Goal: Task Accomplishment & Management: Complete application form

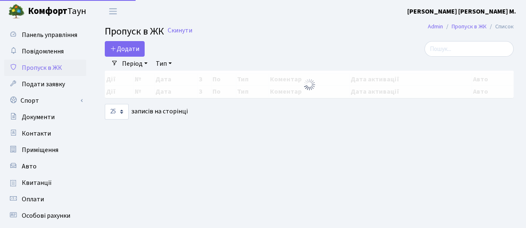
select select "25"
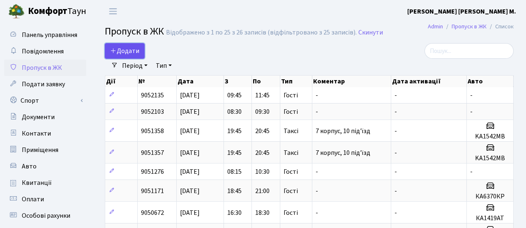
click at [113, 49] on icon at bounding box center [113, 50] width 7 height 7
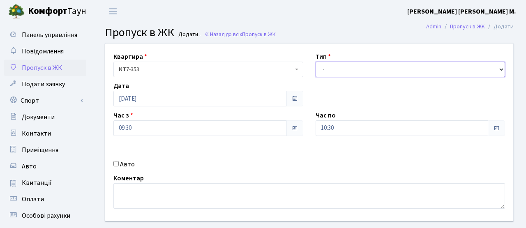
click at [372, 72] on select "- Доставка Таксі Гості Сервіс" at bounding box center [411, 70] width 190 height 16
select select "3"
click at [316, 62] on select "- Доставка Таксі Гості Сервіс" at bounding box center [411, 70] width 190 height 16
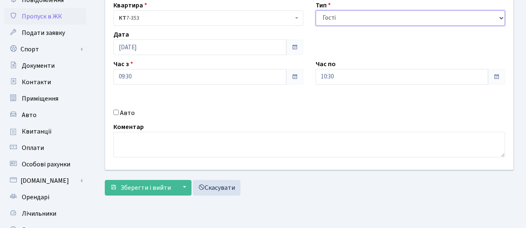
scroll to position [55, 0]
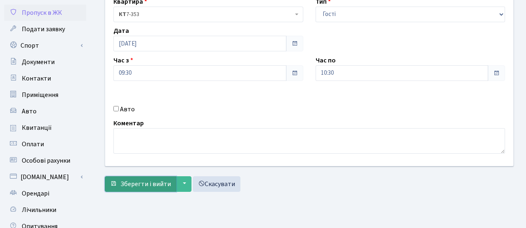
click at [153, 181] on span "Зберегти і вийти" at bounding box center [145, 184] width 51 height 9
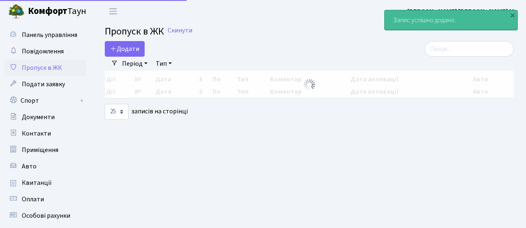
select select "25"
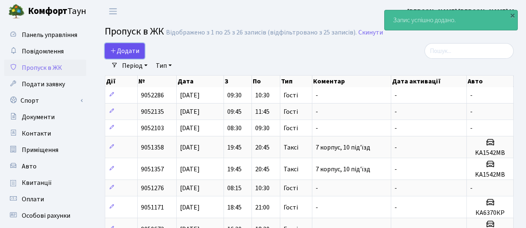
click at [107, 46] on link "Додати" at bounding box center [125, 51] width 40 height 16
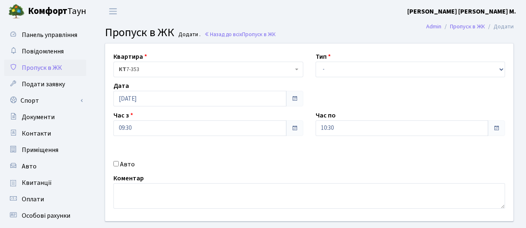
click at [299, 130] on span at bounding box center [294, 128] width 17 height 16
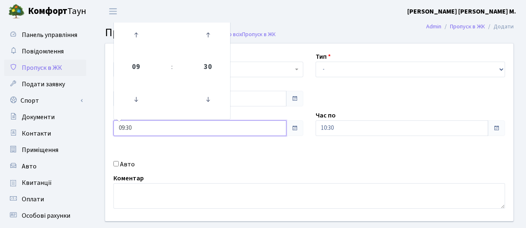
click at [221, 128] on input "09:30" at bounding box center [200, 128] width 173 height 16
click at [141, 39] on icon at bounding box center [136, 35] width 22 height 22
type input "10:30"
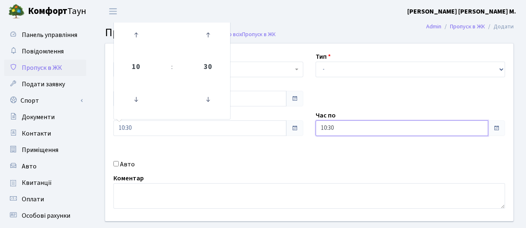
click at [423, 136] on input "10:30" at bounding box center [402, 128] width 173 height 16
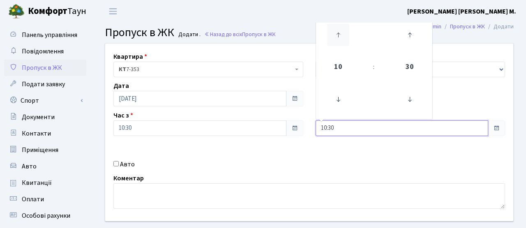
click at [334, 44] on icon at bounding box center [338, 35] width 22 height 22
type input "11:30"
click at [230, 153] on div "Квартира <b>КТ</b>&nbsp;&nbsp;&nbsp;&nbsp;7-353 <b>КТ</b>&nbsp;&nbsp;&nbsp;&nbs…" at bounding box center [309, 133] width 421 height 178
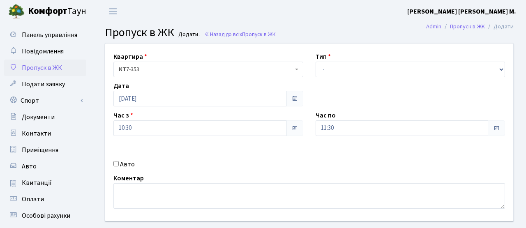
scroll to position [0, 0]
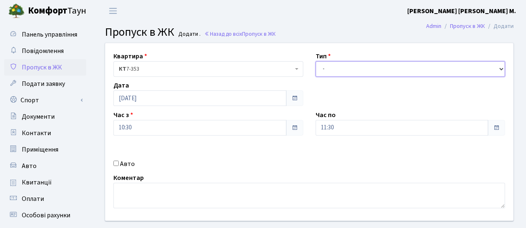
click at [343, 72] on select "- Доставка Таксі Гості Сервіс" at bounding box center [411, 69] width 190 height 16
select select "3"
click at [316, 61] on select "- Доставка Таксі Гості Сервіс" at bounding box center [411, 69] width 190 height 16
click at [253, 147] on div "Квартира <b>КТ</b>&nbsp;&nbsp;&nbsp;&nbsp;7-353 <b>КТ</b>&nbsp;&nbsp;&nbsp;&nbs…" at bounding box center [309, 132] width 421 height 178
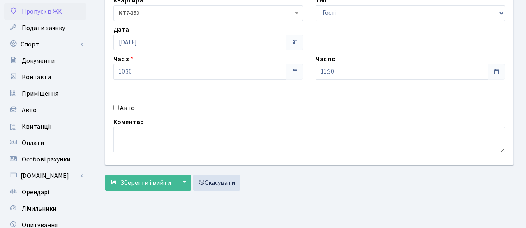
scroll to position [67, 0]
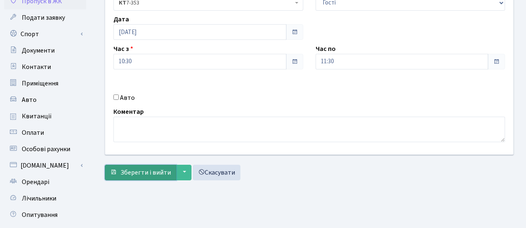
click at [143, 177] on button "Зберегти і вийти" at bounding box center [141, 173] width 72 height 16
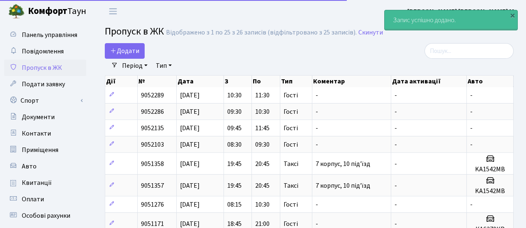
select select "25"
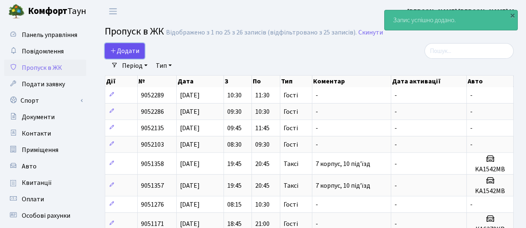
click at [115, 54] on span "Додати" at bounding box center [124, 50] width 29 height 9
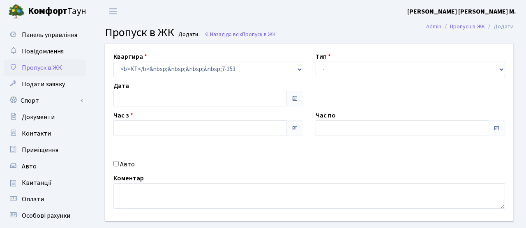
type input "[DATE]"
type input "09:30"
type input "10:30"
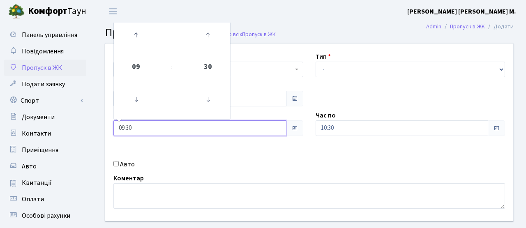
click at [269, 126] on input "09:30" at bounding box center [200, 128] width 173 height 16
click at [141, 39] on icon at bounding box center [136, 35] width 22 height 22
type input "11:30"
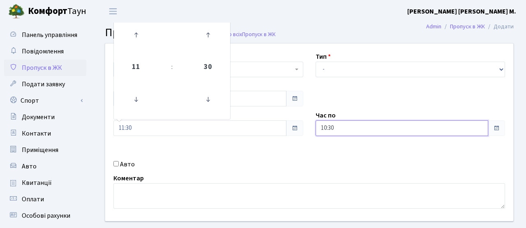
click at [338, 124] on input "10:30" at bounding box center [402, 128] width 173 height 16
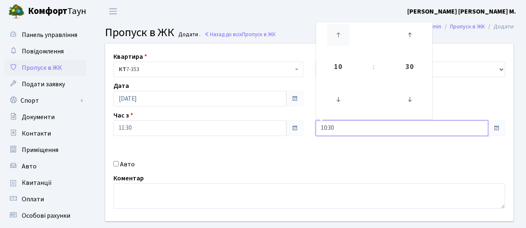
click at [341, 41] on icon at bounding box center [338, 35] width 22 height 22
type input "12:30"
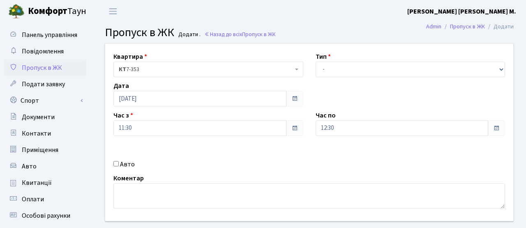
click at [195, 165] on div "Авто" at bounding box center [208, 165] width 202 height 10
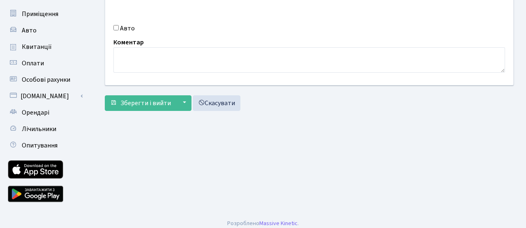
scroll to position [142, 0]
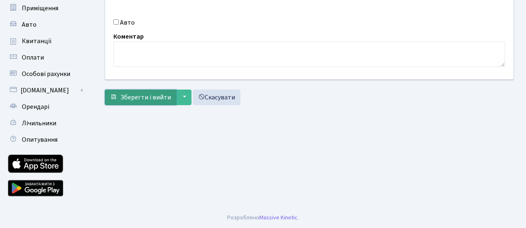
click at [142, 96] on span "Зберегти і вийти" at bounding box center [145, 97] width 51 height 9
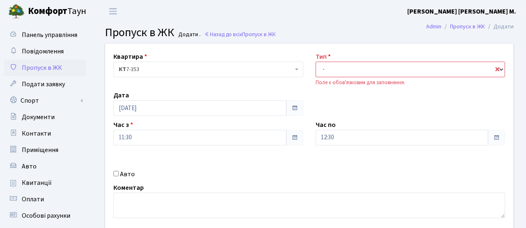
click at [396, 68] on select "- Доставка Таксі Гості Сервіс" at bounding box center [411, 70] width 190 height 16
select select "3"
click at [316, 62] on select "- Доставка Таксі Гості Сервіс" at bounding box center [411, 70] width 190 height 16
click at [273, 150] on div "Квартира <b>КТ</b>&nbsp;&nbsp;&nbsp;&nbsp;7-353 <b>КТ</b>&nbsp;&nbsp;&nbsp;&nbs…" at bounding box center [309, 137] width 421 height 187
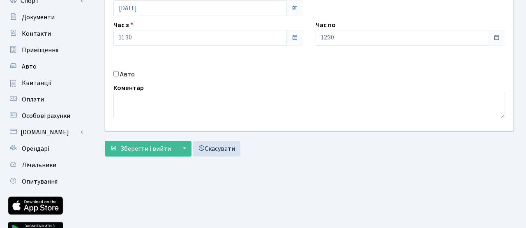
scroll to position [142, 0]
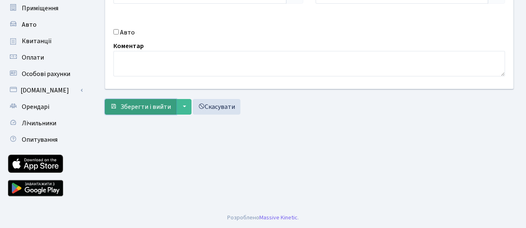
click at [157, 108] on span "Зберегти і вийти" at bounding box center [145, 106] width 51 height 9
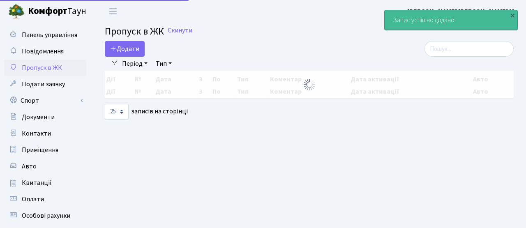
select select "25"
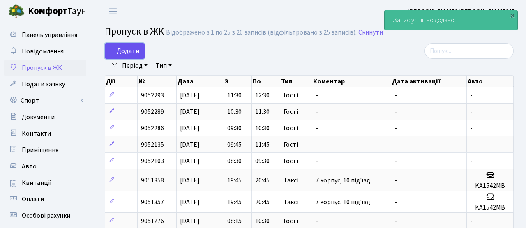
click at [111, 53] on icon at bounding box center [113, 50] width 7 height 7
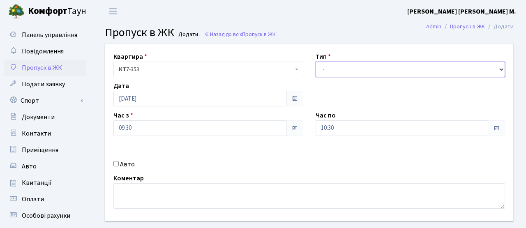
click at [375, 74] on select "- Доставка Таксі Гості Сервіс" at bounding box center [411, 70] width 190 height 16
select select "3"
click at [316, 62] on select "- Доставка Таксі Гості Сервіс" at bounding box center [411, 70] width 190 height 16
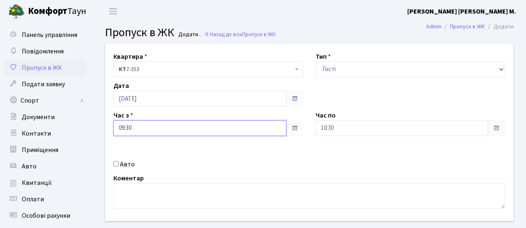
click at [197, 125] on input "09:30" at bounding box center [200, 128] width 173 height 16
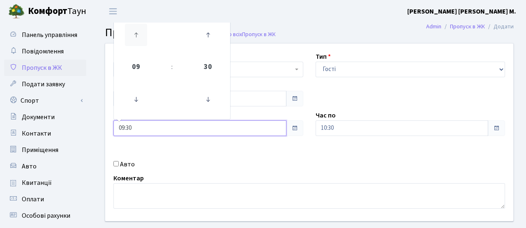
click at [139, 35] on icon at bounding box center [136, 35] width 22 height 22
type input "12:30"
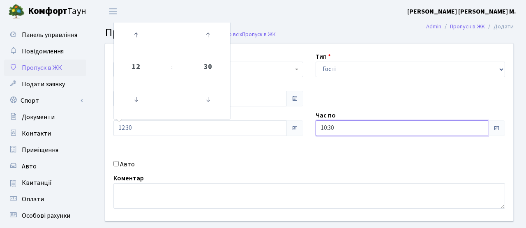
click at [327, 125] on input "10:30" at bounding box center [402, 128] width 173 height 16
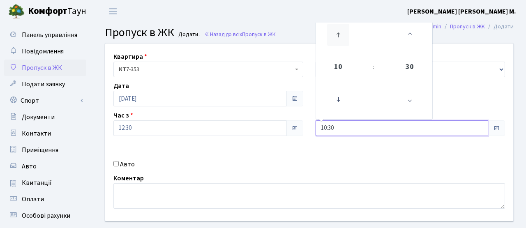
click at [345, 44] on icon at bounding box center [338, 35] width 22 height 22
click at [337, 102] on icon at bounding box center [338, 99] width 22 height 22
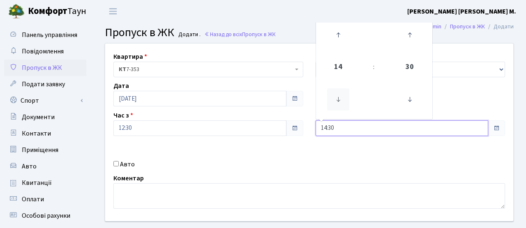
type input "13:30"
click at [242, 158] on div "Квартира <b>КТ</b>&nbsp;&nbsp;&nbsp;&nbsp;7-353 <b>КТ</b>&nbsp;&nbsp;&nbsp;&nbs…" at bounding box center [309, 133] width 421 height 178
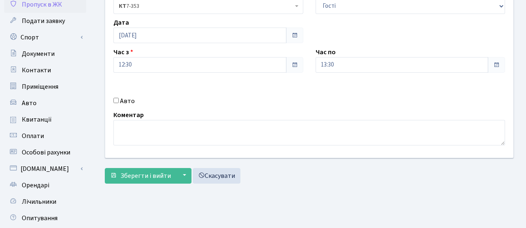
scroll to position [67, 0]
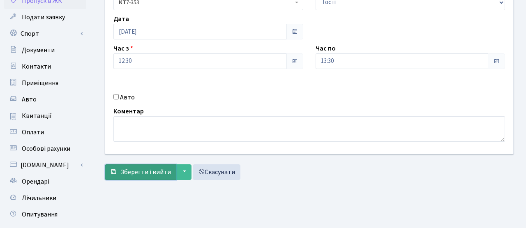
click at [155, 168] on span "Зберегти і вийти" at bounding box center [145, 172] width 51 height 9
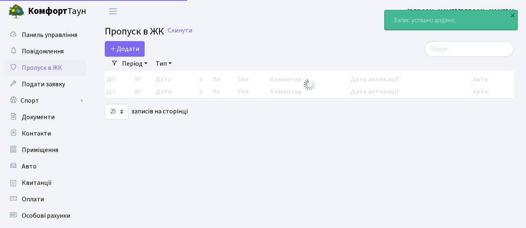
select select "25"
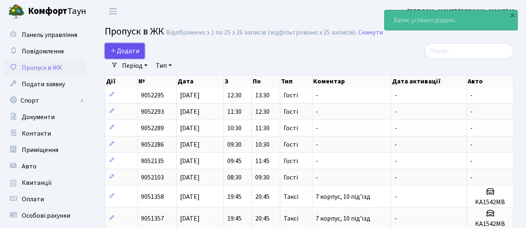
click at [141, 58] on link "Додати" at bounding box center [125, 51] width 40 height 16
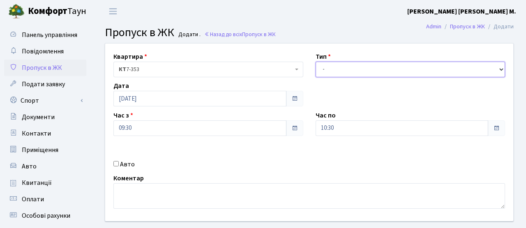
click at [372, 74] on select "- Доставка Таксі Гості Сервіс" at bounding box center [411, 70] width 190 height 16
select select "3"
click at [316, 62] on select "- Доставка Таксі Гості Сервіс" at bounding box center [411, 70] width 190 height 16
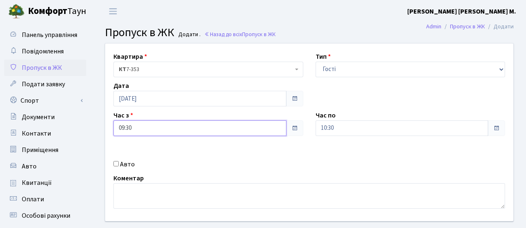
click at [202, 128] on input "09:30" at bounding box center [200, 128] width 173 height 16
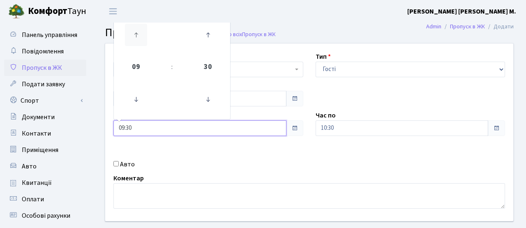
click at [134, 46] on link at bounding box center [136, 35] width 24 height 30
click at [136, 38] on icon at bounding box center [136, 35] width 22 height 22
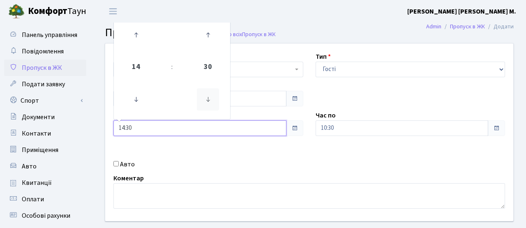
drag, startPoint x: 131, startPoint y: 100, endPoint x: 210, endPoint y: 89, distance: 80.1
click at [131, 100] on icon at bounding box center [136, 99] width 22 height 22
type input "13:30"
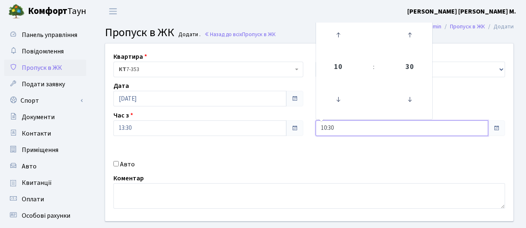
click at [336, 123] on input "10:30" at bounding box center [402, 128] width 173 height 16
click at [338, 36] on icon at bounding box center [338, 35] width 22 height 22
click at [338, 35] on icon at bounding box center [338, 35] width 22 height 22
click at [338, 36] on icon at bounding box center [338, 35] width 22 height 22
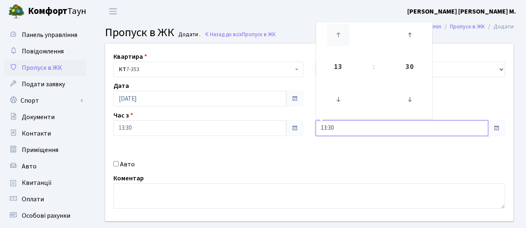
type input "14:30"
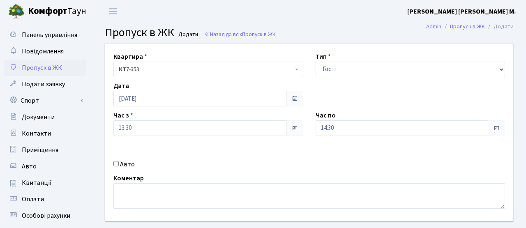
click at [237, 174] on div "Коментар" at bounding box center [309, 191] width 404 height 35
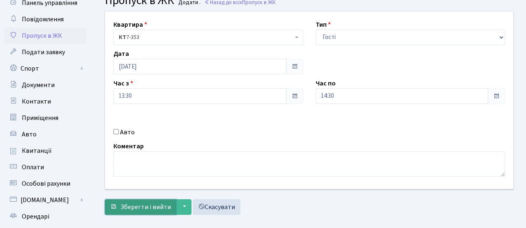
click at [125, 206] on span "Зберегти і вийти" at bounding box center [145, 207] width 51 height 9
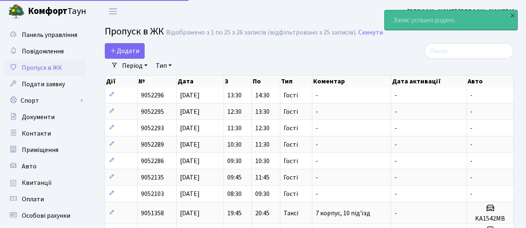
select select "25"
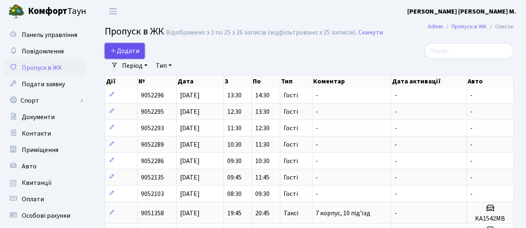
click at [121, 49] on span "Додати" at bounding box center [124, 50] width 29 height 9
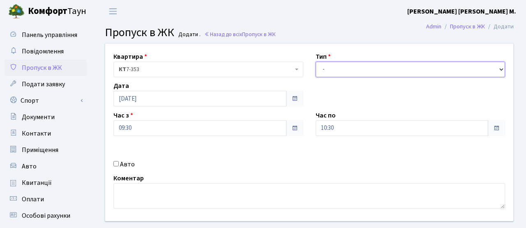
click at [351, 72] on select "- Доставка Таксі Гості Сервіс" at bounding box center [411, 70] width 190 height 16
select select "3"
click at [316, 62] on select "- Доставка Таксі Гості Сервіс" at bounding box center [411, 70] width 190 height 16
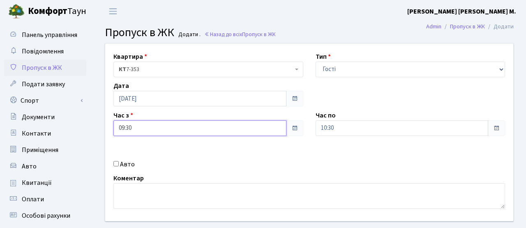
click at [225, 125] on input "09:30" at bounding box center [200, 128] width 173 height 16
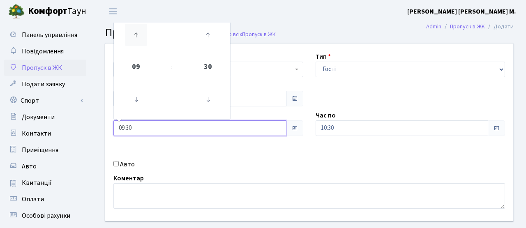
click at [144, 36] on icon at bounding box center [136, 35] width 22 height 22
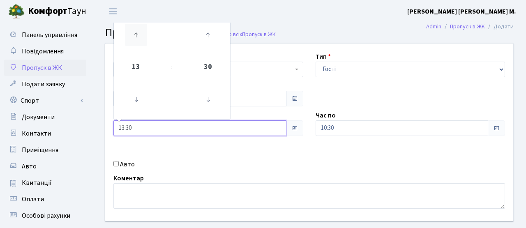
type input "14:30"
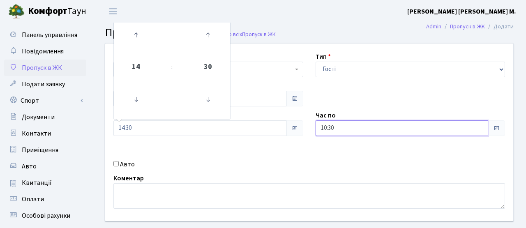
click at [365, 132] on input "10:30" at bounding box center [402, 128] width 173 height 16
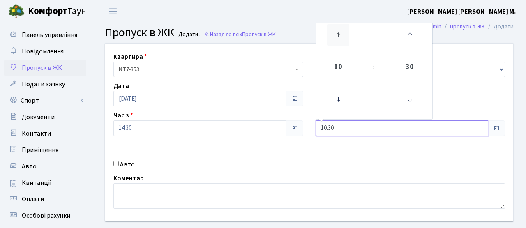
click at [334, 33] on icon at bounding box center [338, 35] width 22 height 22
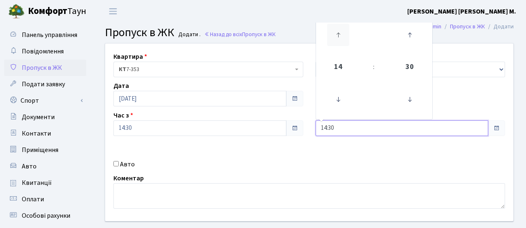
type input "15:30"
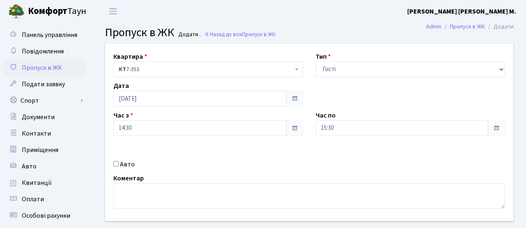
click at [229, 154] on div "Квартира <b>КТ</b>&nbsp;&nbsp;&nbsp;&nbsp;7-353 <b>КТ</b>&nbsp;&nbsp;&nbsp;&nbs…" at bounding box center [309, 133] width 421 height 178
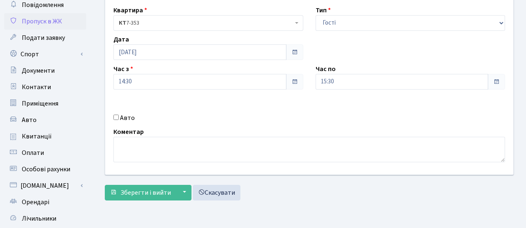
scroll to position [60, 0]
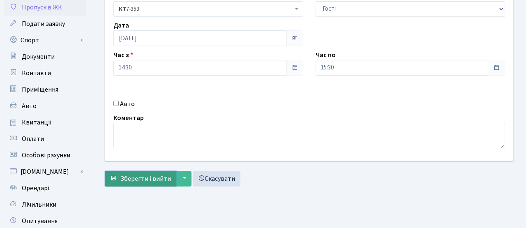
click at [155, 176] on span "Зберегти і вийти" at bounding box center [145, 178] width 51 height 9
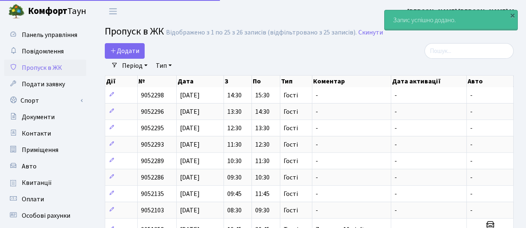
select select "25"
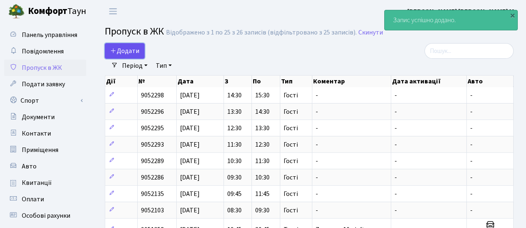
click at [137, 57] on link "Додати" at bounding box center [125, 51] width 40 height 16
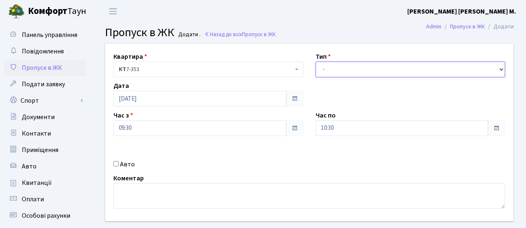
click at [321, 71] on select "- Доставка Таксі Гості Сервіс" at bounding box center [411, 70] width 190 height 16
select select "3"
click at [316, 62] on select "- Доставка Таксі Гості Сервіс" at bounding box center [411, 70] width 190 height 16
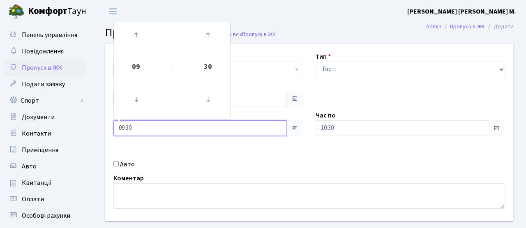
click at [241, 125] on input "09:30" at bounding box center [200, 128] width 173 height 16
click at [128, 36] on icon at bounding box center [136, 35] width 22 height 22
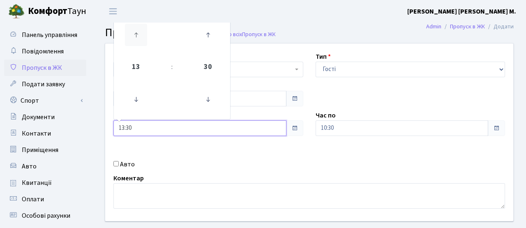
click at [128, 37] on icon at bounding box center [136, 35] width 22 height 22
type input "15:30"
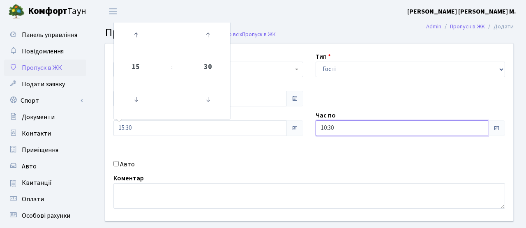
click at [345, 126] on input "10:30" at bounding box center [402, 128] width 173 height 16
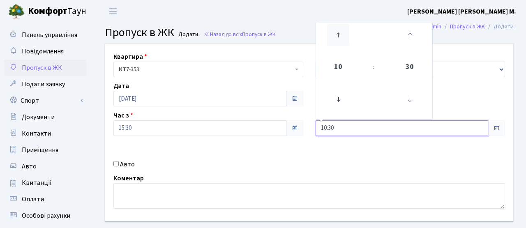
click at [337, 43] on icon at bounding box center [338, 35] width 22 height 22
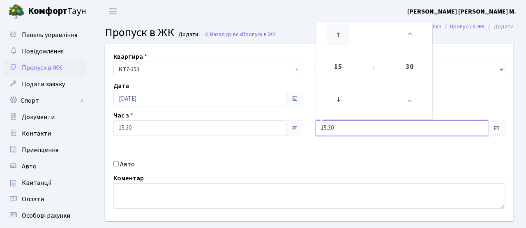
click at [337, 43] on icon at bounding box center [338, 35] width 22 height 22
type input "16:30"
click at [239, 170] on div "Квартира <b>КТ</b>&nbsp;&nbsp;&nbsp;&nbsp;7-353 <b>КТ</b>&nbsp;&nbsp;&nbsp;&nbs…" at bounding box center [309, 133] width 421 height 178
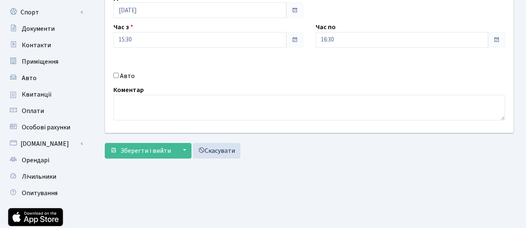
scroll to position [102, 0]
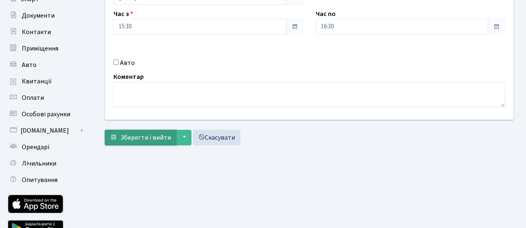
click at [143, 143] on button "Зберегти і вийти" at bounding box center [141, 138] width 72 height 16
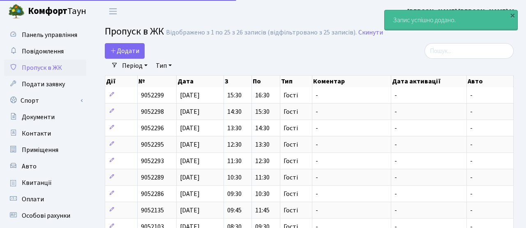
select select "25"
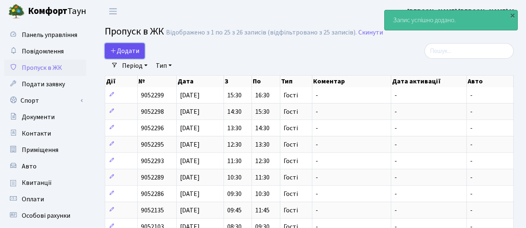
click at [120, 53] on span "Додати" at bounding box center [124, 50] width 29 height 9
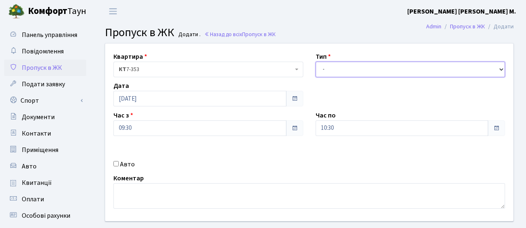
click at [340, 65] on select "- Доставка Таксі Гості Сервіс" at bounding box center [411, 70] width 190 height 16
select select "3"
click at [316, 62] on select "- Доставка Таксі Гості Сервіс" at bounding box center [411, 70] width 190 height 16
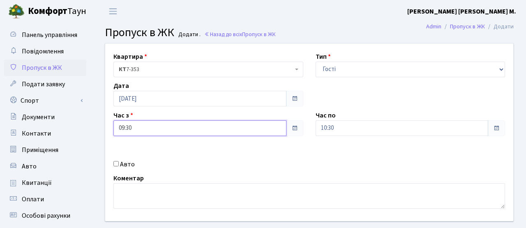
click at [255, 123] on input "09:30" at bounding box center [200, 128] width 173 height 16
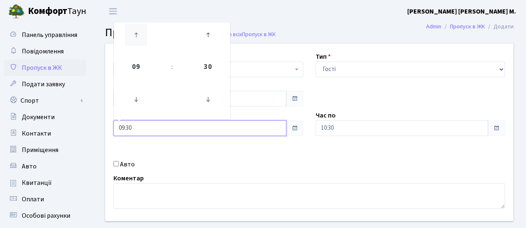
click at [142, 35] on icon at bounding box center [136, 35] width 22 height 22
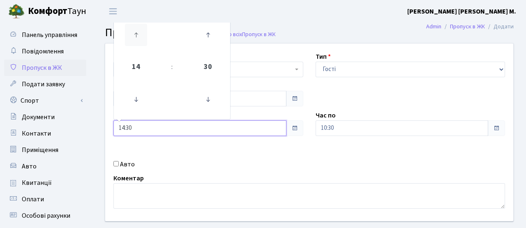
click at [142, 35] on icon at bounding box center [136, 35] width 22 height 22
type input "16:30"
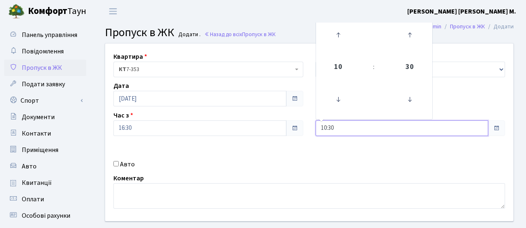
click at [364, 129] on input "10:30" at bounding box center [402, 128] width 173 height 16
click at [341, 39] on icon at bounding box center [338, 35] width 22 height 22
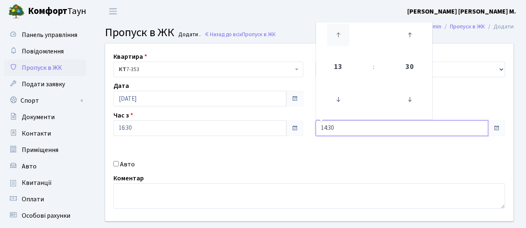
click at [341, 39] on icon at bounding box center [338, 35] width 22 height 22
type input "17:30"
click at [219, 153] on div "Квартира <b>КТ</b>&nbsp;&nbsp;&nbsp;&nbsp;7-353 <b>КТ</b>&nbsp;&nbsp;&nbsp;&nbs…" at bounding box center [309, 133] width 421 height 178
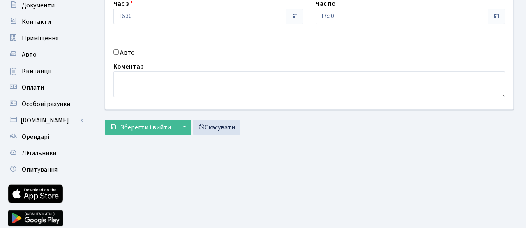
scroll to position [118, 0]
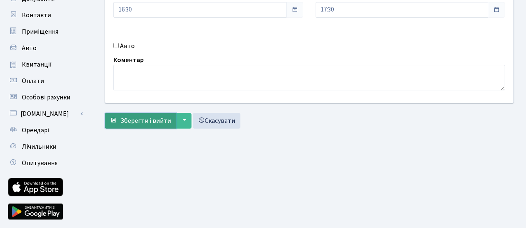
click at [149, 123] on span "Зберегти і вийти" at bounding box center [145, 120] width 51 height 9
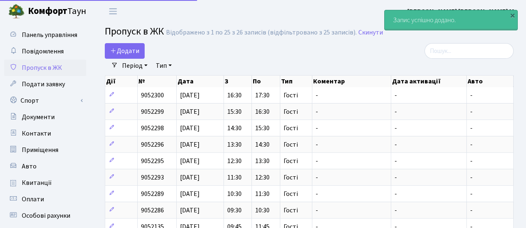
select select "25"
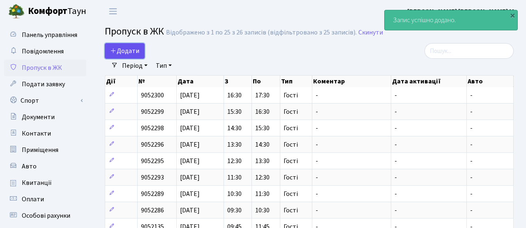
click at [119, 58] on link "Додати" at bounding box center [125, 51] width 40 height 16
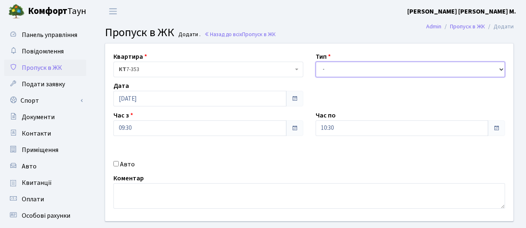
click at [341, 71] on select "- Доставка Таксі Гості Сервіс" at bounding box center [411, 70] width 190 height 16
select select "3"
click at [316, 62] on select "- Доставка Таксі Гості Сервіс" at bounding box center [411, 70] width 190 height 16
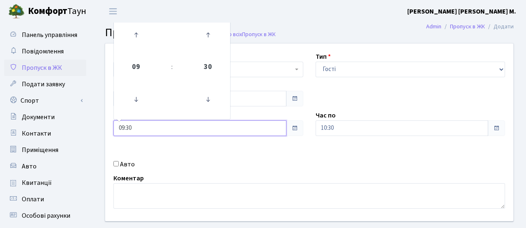
click at [218, 124] on input "09:30" at bounding box center [200, 128] width 173 height 16
click at [136, 36] on icon at bounding box center [136, 35] width 22 height 22
click at [136, 37] on icon at bounding box center [136, 35] width 22 height 22
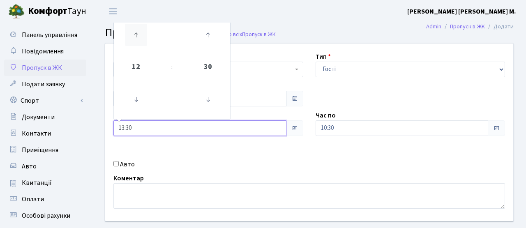
click at [136, 37] on icon at bounding box center [136, 35] width 22 height 22
click at [137, 37] on icon at bounding box center [136, 35] width 22 height 22
type input "17:30"
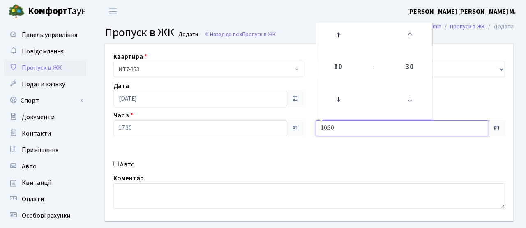
click at [339, 132] on input "10:30" at bounding box center [402, 128] width 173 height 16
click at [343, 40] on icon at bounding box center [338, 35] width 22 height 22
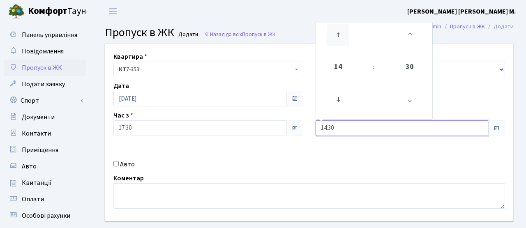
click at [343, 40] on icon at bounding box center [338, 35] width 22 height 22
type input "18:30"
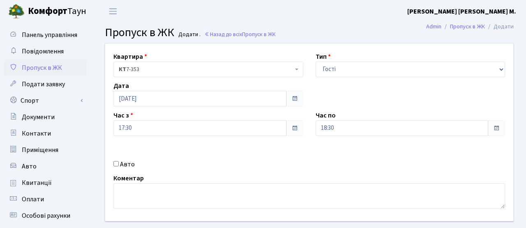
click at [224, 169] on div "Авто" at bounding box center [208, 165] width 202 height 10
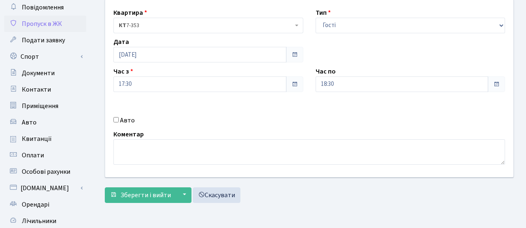
scroll to position [49, 0]
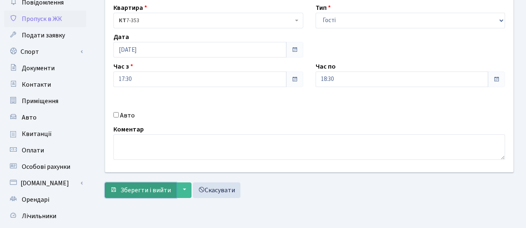
click at [155, 188] on span "Зберегти і вийти" at bounding box center [145, 190] width 51 height 9
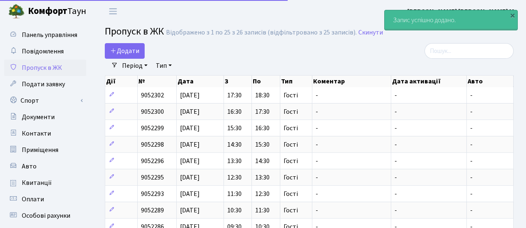
select select "25"
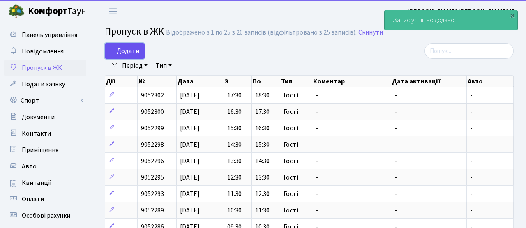
click at [129, 48] on span "Додати" at bounding box center [124, 50] width 29 height 9
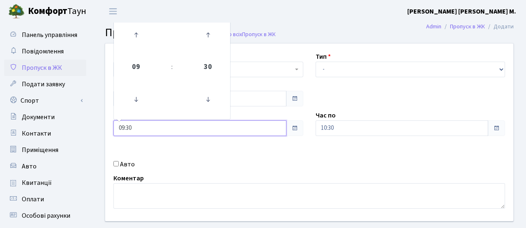
click at [168, 126] on input "09:30" at bounding box center [200, 128] width 173 height 16
click at [146, 37] on icon at bounding box center [136, 35] width 22 height 22
click at [145, 37] on icon at bounding box center [136, 35] width 22 height 22
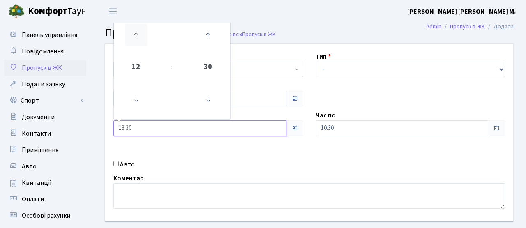
click at [146, 37] on icon at bounding box center [136, 35] width 22 height 22
click at [145, 37] on icon at bounding box center [136, 35] width 22 height 22
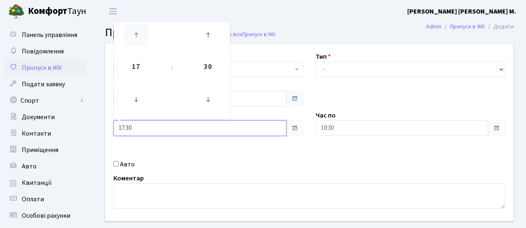
type input "18:30"
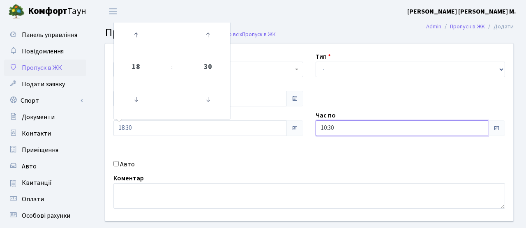
click at [335, 132] on input "10:30" at bounding box center [402, 128] width 173 height 16
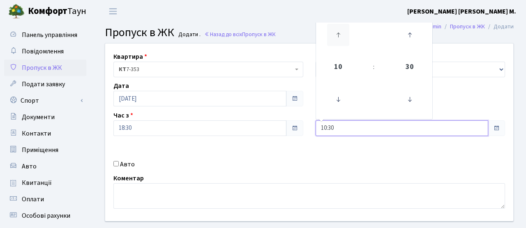
click at [335, 45] on icon at bounding box center [338, 35] width 22 height 22
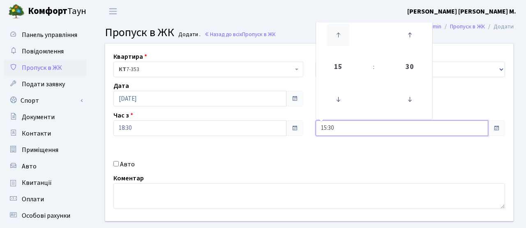
click at [335, 45] on icon at bounding box center [338, 35] width 22 height 22
type input "19:30"
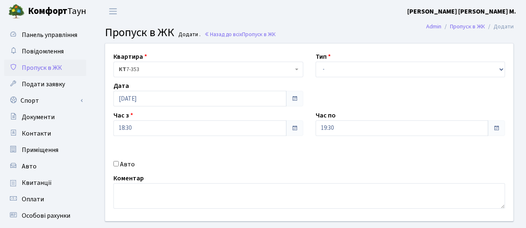
click at [304, 139] on div "Квартира <b>КТ</b>&nbsp;&nbsp;&nbsp;&nbsp;7-353 <b>КТ</b>&nbsp;&nbsp;&nbsp;&nbs…" at bounding box center [309, 133] width 421 height 178
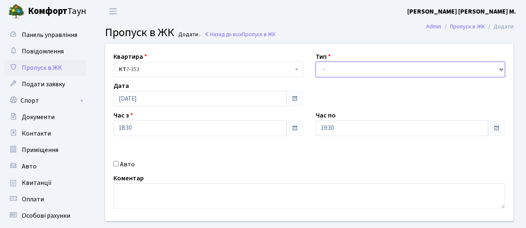
click at [330, 66] on select "- Доставка Таксі Гості Сервіс" at bounding box center [411, 70] width 190 height 16
select select "3"
click at [316, 62] on select "- Доставка Таксі Гості Сервіс" at bounding box center [411, 70] width 190 height 16
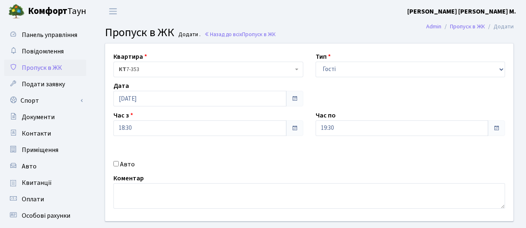
click at [248, 152] on div "Квартира <b>КТ</b>&nbsp;&nbsp;&nbsp;&nbsp;7-353 <b>КТ</b>&nbsp;&nbsp;&nbsp;&nbs…" at bounding box center [309, 133] width 421 height 178
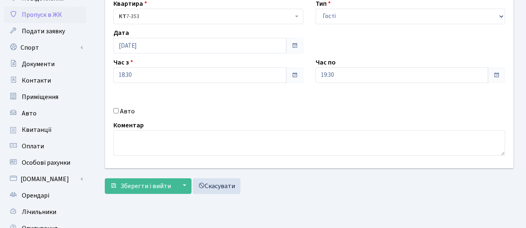
scroll to position [67, 0]
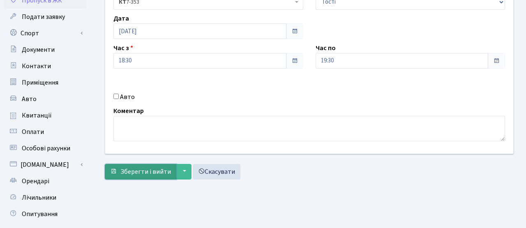
click at [139, 174] on span "Зберегти і вийти" at bounding box center [145, 171] width 51 height 9
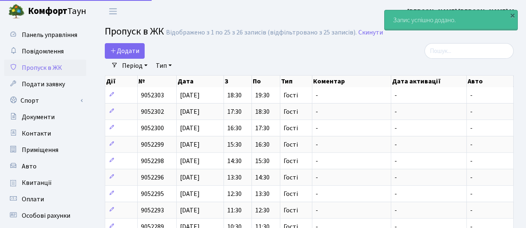
select select "25"
click at [125, 52] on span "Додати" at bounding box center [124, 50] width 29 height 9
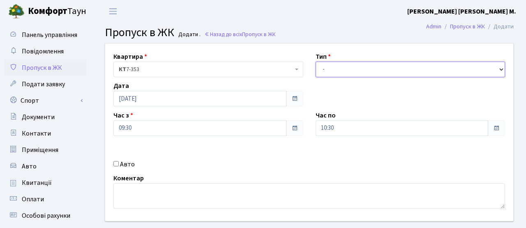
click at [355, 72] on select "- Доставка Таксі Гості Сервіс" at bounding box center [411, 70] width 190 height 16
select select "3"
click at [316, 62] on select "- Доставка Таксі Гості Сервіс" at bounding box center [411, 70] width 190 height 16
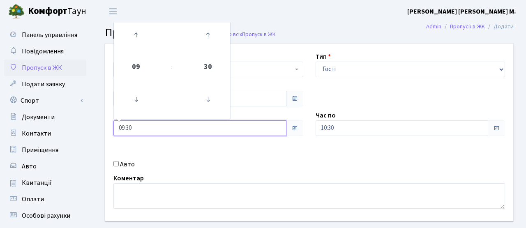
click at [229, 127] on input "09:30" at bounding box center [200, 128] width 173 height 16
click at [144, 39] on icon at bounding box center [136, 35] width 22 height 22
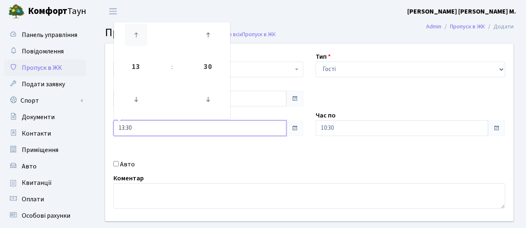
click at [144, 39] on icon at bounding box center [136, 35] width 22 height 22
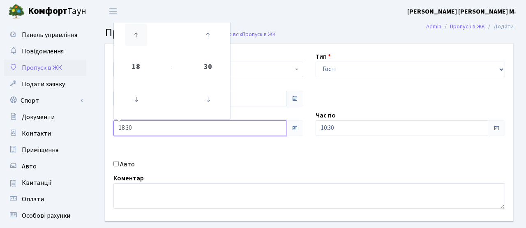
click at [144, 39] on icon at bounding box center [136, 35] width 22 height 22
type input "19:30"
click at [348, 137] on div "Квартира <b>КТ</b>&nbsp;&nbsp;&nbsp;&nbsp;7-353 <b>КТ</b>&nbsp;&nbsp;&nbsp;&nbs…" at bounding box center [309, 133] width 421 height 178
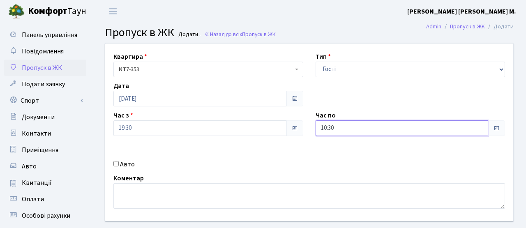
click at [350, 133] on input "10:30" at bounding box center [402, 128] width 173 height 16
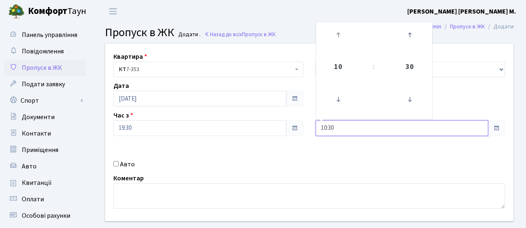
click at [336, 49] on link at bounding box center [338, 35] width 24 height 30
click at [337, 44] on icon at bounding box center [338, 35] width 22 height 22
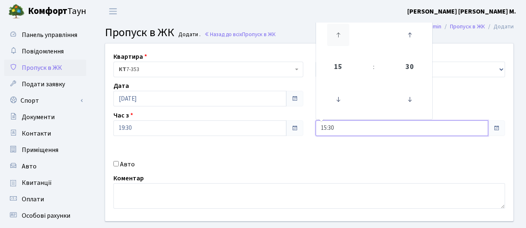
click at [337, 44] on icon at bounding box center [338, 35] width 22 height 22
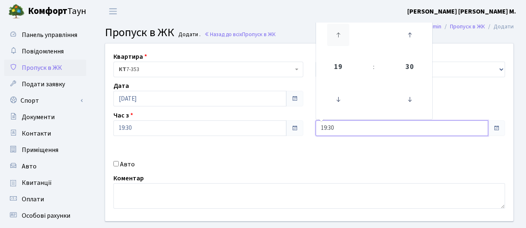
type input "20:30"
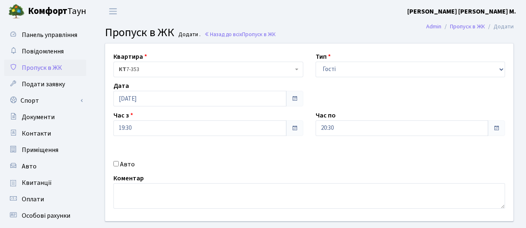
click at [240, 159] on div "Квартира <b>КТ</b>&nbsp;&nbsp;&nbsp;&nbsp;7-353 <b>КТ</b>&nbsp;&nbsp;&nbsp;&nbs…" at bounding box center [309, 133] width 421 height 178
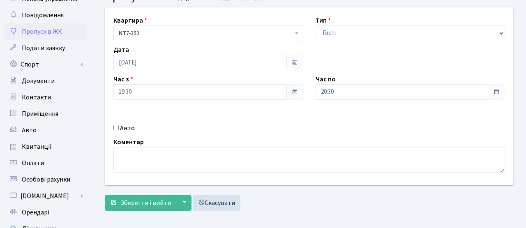
scroll to position [48, 0]
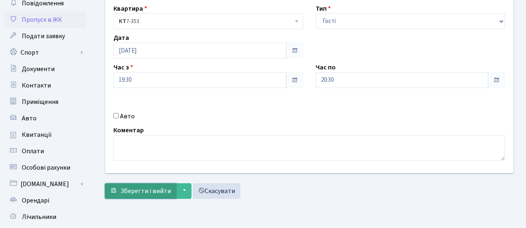
click at [134, 183] on button "Зберегти і вийти" at bounding box center [141, 191] width 72 height 16
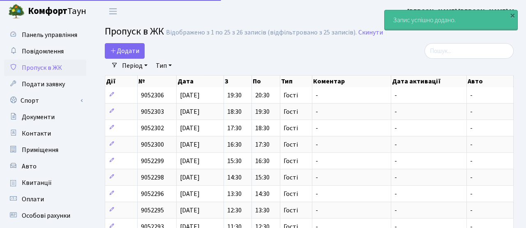
select select "25"
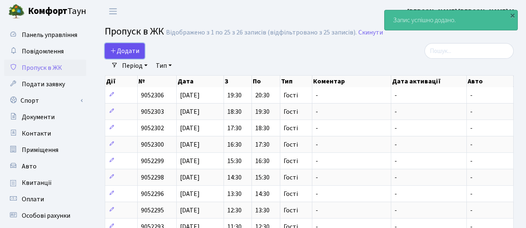
click at [134, 51] on span "Додати" at bounding box center [124, 50] width 29 height 9
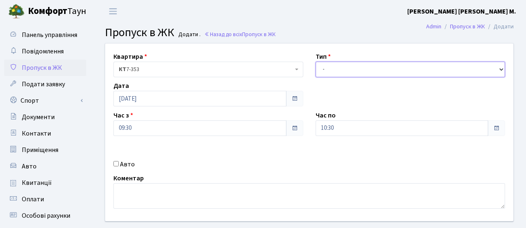
click at [330, 74] on select "- Доставка Таксі Гості Сервіс" at bounding box center [411, 70] width 190 height 16
select select "3"
click at [316, 62] on select "- Доставка Таксі Гості Сервіс" at bounding box center [411, 70] width 190 height 16
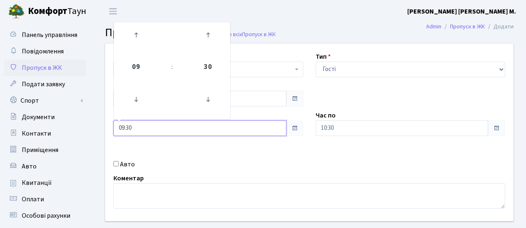
click at [234, 122] on input "09:30" at bounding box center [200, 128] width 173 height 16
click at [147, 42] on icon at bounding box center [136, 35] width 22 height 22
click at [146, 42] on icon at bounding box center [136, 35] width 22 height 22
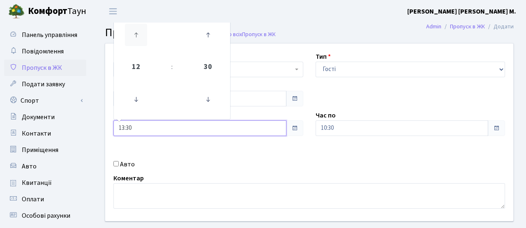
click at [146, 42] on icon at bounding box center [136, 35] width 22 height 22
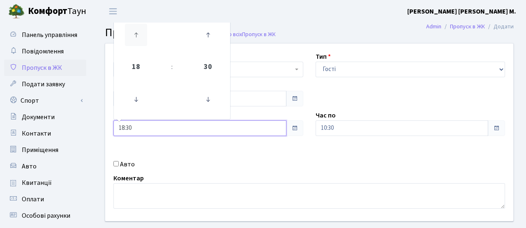
click at [146, 42] on icon at bounding box center [136, 35] width 22 height 22
type input "20:30"
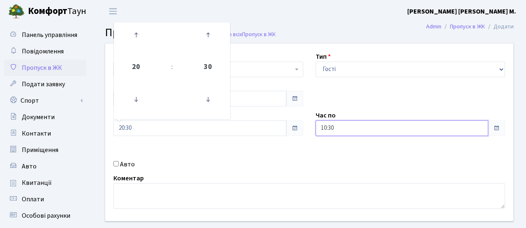
click at [382, 130] on input "10:30" at bounding box center [402, 128] width 173 height 16
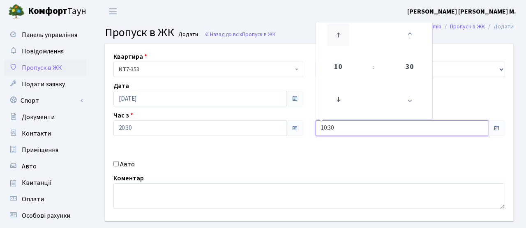
click at [332, 36] on icon at bounding box center [338, 35] width 22 height 22
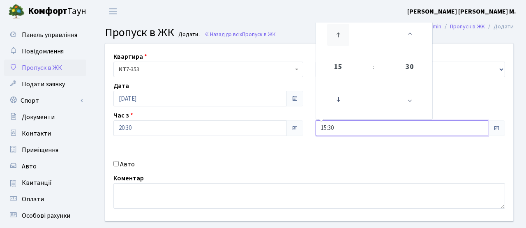
click at [332, 36] on icon at bounding box center [338, 35] width 22 height 22
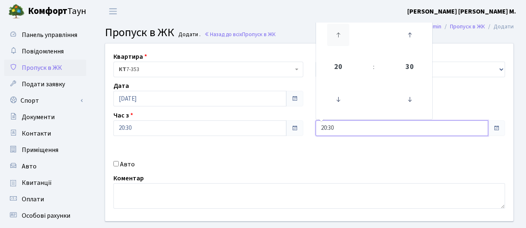
click at [332, 36] on icon at bounding box center [338, 35] width 22 height 22
drag, startPoint x: 285, startPoint y: 166, endPoint x: 294, endPoint y: 151, distance: 16.9
click at [285, 166] on div "Авто" at bounding box center [208, 165] width 202 height 10
click at [461, 131] on input "21:30" at bounding box center [402, 128] width 173 height 16
click at [416, 45] on icon at bounding box center [410, 35] width 22 height 22
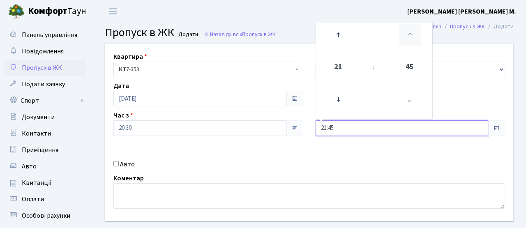
click at [416, 46] on icon at bounding box center [410, 35] width 22 height 22
type input "22:00"
click at [264, 182] on div "Коментар" at bounding box center [309, 191] width 404 height 35
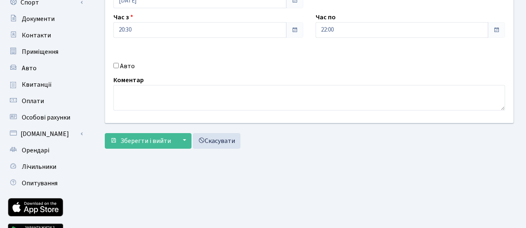
scroll to position [118, 0]
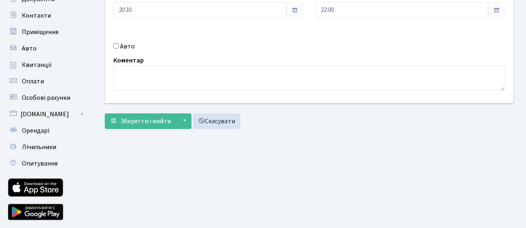
click at [161, 131] on div "Квартира <b>КТ</b>&nbsp;&nbsp;&nbsp;&nbsp;7-353 <b>КТ</b>&nbsp;&nbsp;&nbsp;&nbs…" at bounding box center [310, 29] width 422 height 208
click at [161, 126] on button "Зберегти і вийти" at bounding box center [141, 122] width 72 height 16
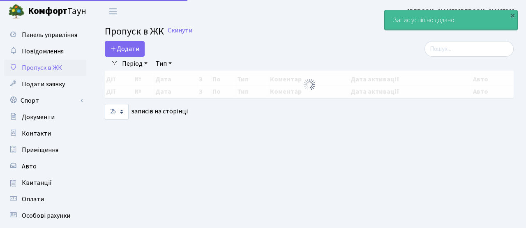
select select "25"
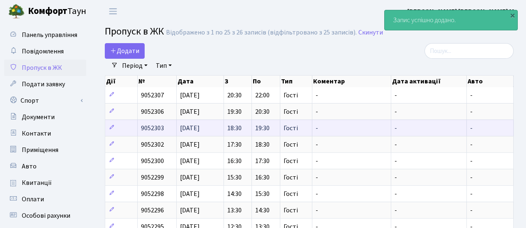
scroll to position [2, 0]
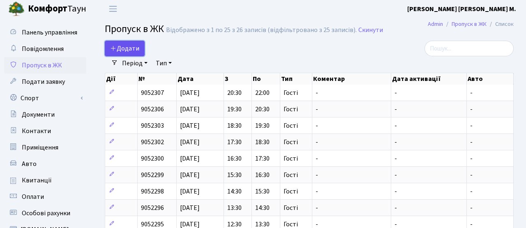
click at [120, 45] on span "Додати" at bounding box center [124, 48] width 29 height 9
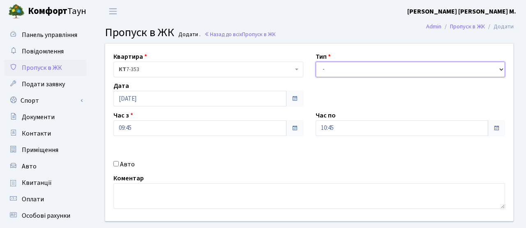
click at [341, 70] on select "- Доставка Таксі Гості Сервіс" at bounding box center [411, 70] width 190 height 16
select select "3"
click at [316, 62] on select "- Доставка Таксі Гості Сервіс" at bounding box center [411, 70] width 190 height 16
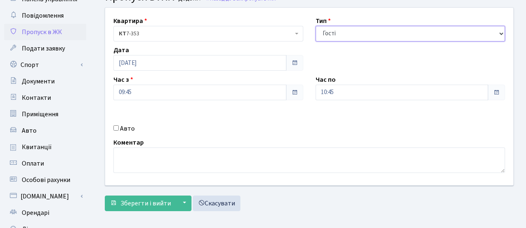
scroll to position [60, 0]
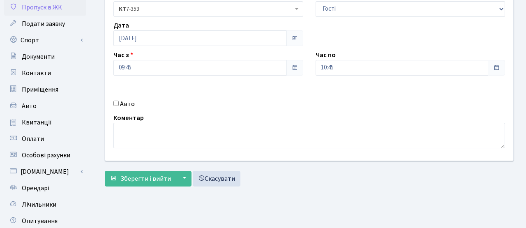
click at [127, 104] on label "Авто" at bounding box center [127, 104] width 15 height 10
click at [119, 104] on input "Авто" at bounding box center [116, 103] width 5 height 5
checkbox input "true"
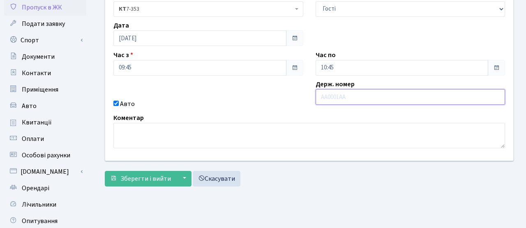
paste input "KA9930PI"
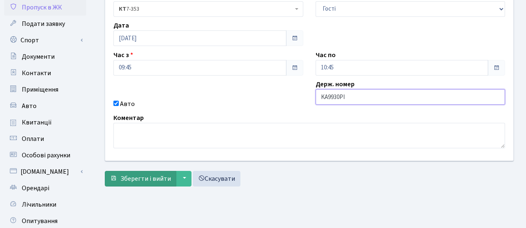
type input "KA9930PI"
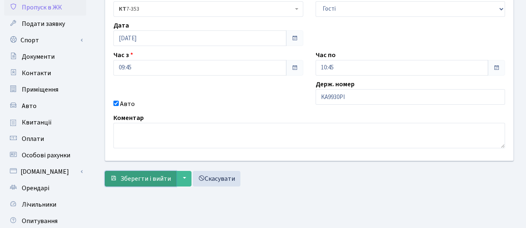
click at [141, 180] on span "Зберегти і вийти" at bounding box center [145, 178] width 51 height 9
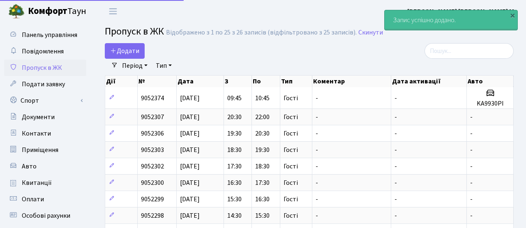
select select "25"
